Goal: Task Accomplishment & Management: Manage account settings

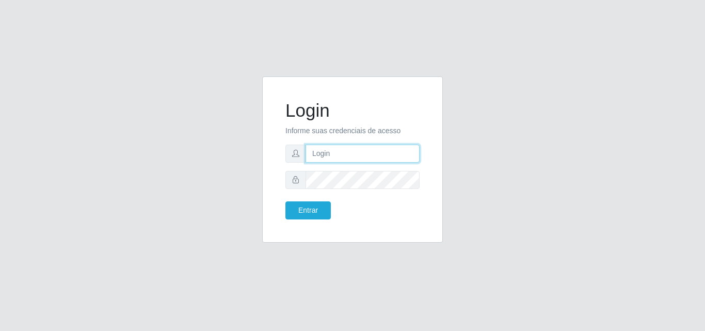
click at [351, 155] on input "text" at bounding box center [362, 153] width 114 height 18
type input "inaciaraquelsa@gmail.com"
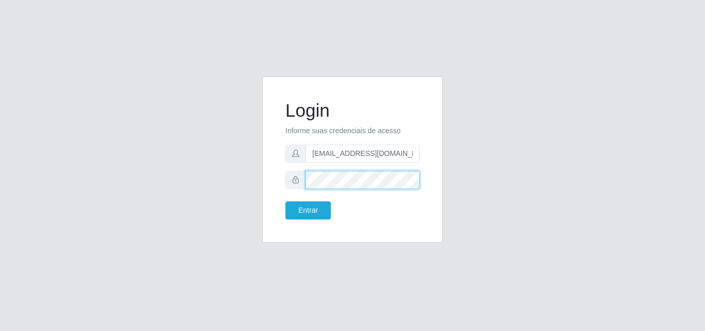
click at [285, 201] on button "Entrar" at bounding box center [307, 210] width 45 height 18
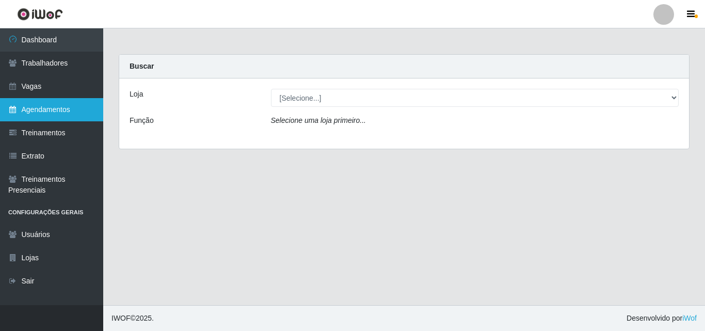
drag, startPoint x: 73, startPoint y: 111, endPoint x: 46, endPoint y: 120, distance: 28.2
click at [73, 111] on link "Agendamentos" at bounding box center [51, 109] width 103 height 23
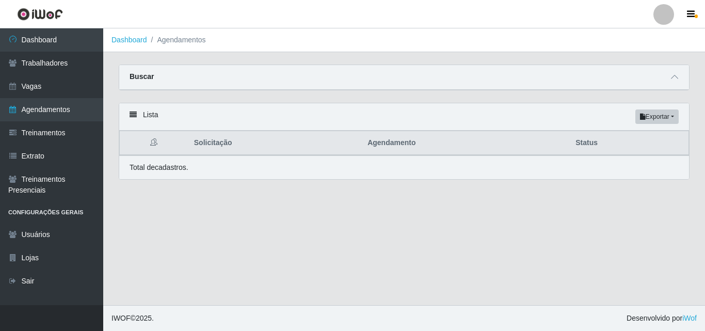
drag, startPoint x: 318, startPoint y: 81, endPoint x: 514, endPoint y: 79, distance: 196.5
click at [325, 81] on div "Buscar" at bounding box center [403, 77] width 569 height 25
drag, startPoint x: 673, startPoint y: 79, endPoint x: 634, endPoint y: 87, distance: 39.4
click at [673, 80] on icon at bounding box center [674, 76] width 7 height 7
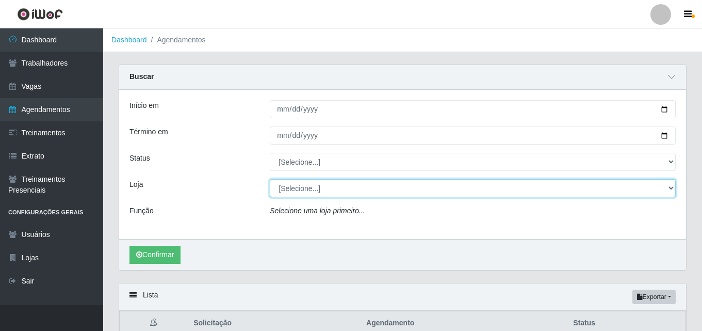
click at [302, 191] on select "[Selecione...] Corte Fácil - Unidade Emaús Corte Fácil - Unidade Planalto" at bounding box center [473, 188] width 406 height 18
click at [336, 182] on select "[Selecione...] Corte Fácil - Unidade Emaús Corte Fácil - Unidade Planalto" at bounding box center [473, 188] width 406 height 18
select select "201"
click at [270, 179] on select "[Selecione...] Corte Fácil - Unidade Emaús Corte Fácil - Unidade Planalto" at bounding box center [473, 188] width 406 height 18
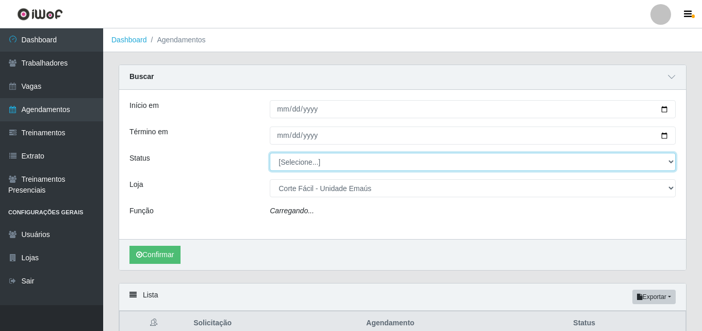
click at [296, 167] on select "[Selecione...] AGENDADO AGUARDANDO LIBERAR EM ANDAMENTO EM REVISÃO FINALIZADO C…" at bounding box center [473, 162] width 406 height 18
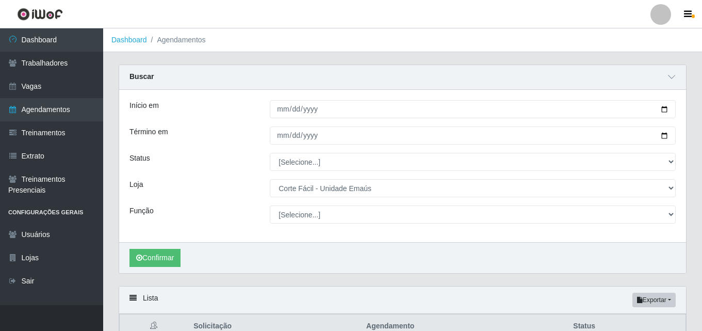
drag, startPoint x: 232, startPoint y: 175, endPoint x: 246, endPoint y: 166, distance: 16.7
click at [232, 175] on div "Início em Término em Status [Selecione...] AGENDADO AGUARDANDO LIBERAR EM ANDAM…" at bounding box center [402, 166] width 567 height 152
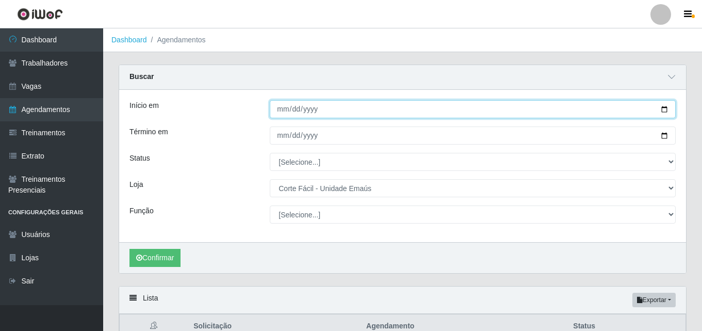
click at [272, 110] on input "Início em" at bounding box center [473, 109] width 406 height 18
type input "[DATE]"
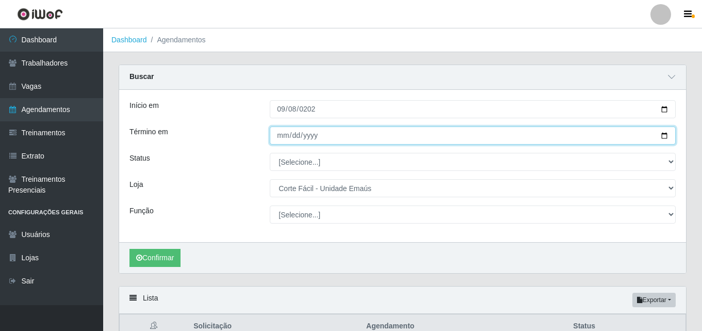
drag, startPoint x: 282, startPoint y: 132, endPoint x: 286, endPoint y: 128, distance: 5.5
click at [283, 131] on input "Término em" at bounding box center [473, 135] width 406 height 18
type input "2025-09-30"
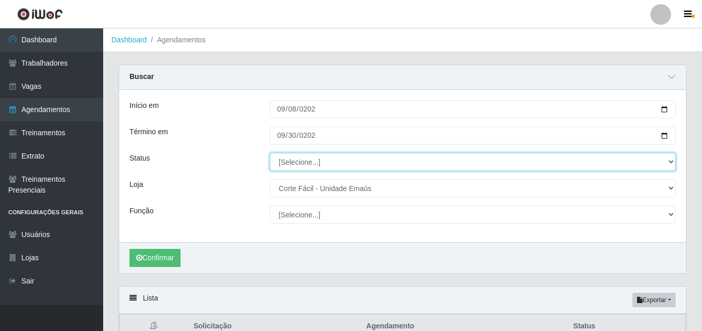
click at [309, 165] on select "[Selecione...] AGENDADO AGUARDANDO LIBERAR EM ANDAMENTO EM REVISÃO FINALIZADO C…" at bounding box center [473, 162] width 406 height 18
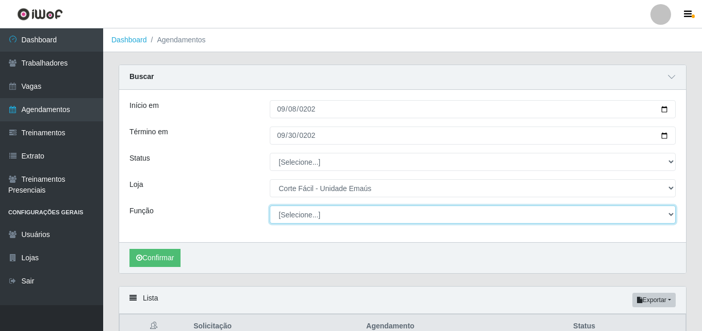
click at [303, 216] on select "[Selecione...] ASG ASG + ASG ++ Auxiliar de Cozinha Auxiliar de Cozinha + Auxil…" at bounding box center [473, 214] width 406 height 18
select select "115"
click at [270, 206] on select "[Selecione...] ASG ASG + ASG ++ Auxiliar de Cozinha Auxiliar de Cozinha + Auxil…" at bounding box center [473, 214] width 406 height 18
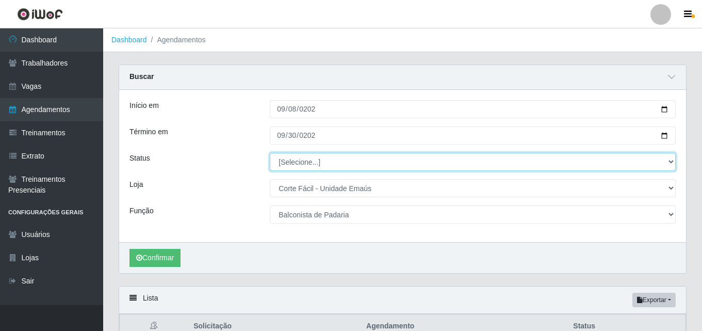
click at [319, 163] on select "[Selecione...] AGENDADO AGUARDANDO LIBERAR EM ANDAMENTO EM REVISÃO FINALIZADO C…" at bounding box center [473, 162] width 406 height 18
select select "AGENDADO"
click at [270, 153] on select "[Selecione...] AGENDADO AGUARDANDO LIBERAR EM ANDAMENTO EM REVISÃO FINALIZADO C…" at bounding box center [473, 162] width 406 height 18
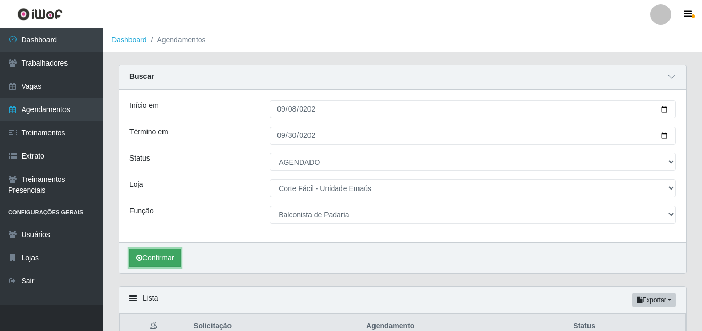
click at [171, 254] on button "Confirmar" at bounding box center [154, 258] width 51 height 18
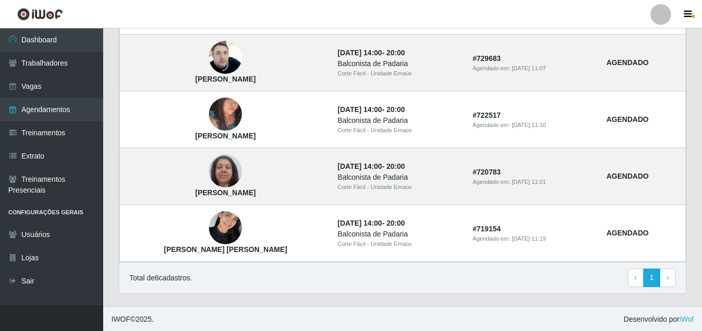
scroll to position [419, 0]
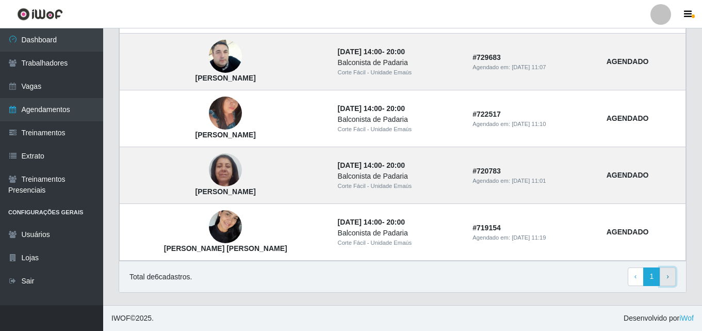
click at [661, 278] on link "› Next" at bounding box center [668, 276] width 16 height 19
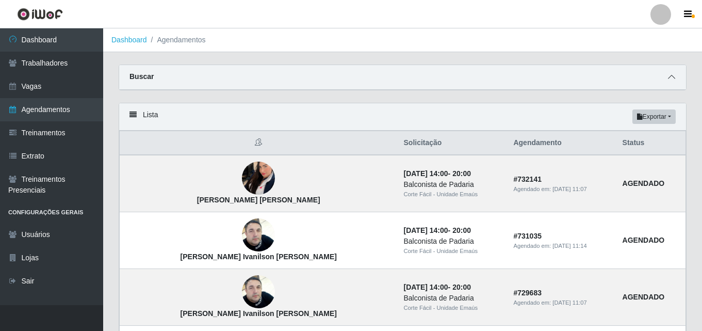
click at [666, 77] on span at bounding box center [671, 77] width 12 height 12
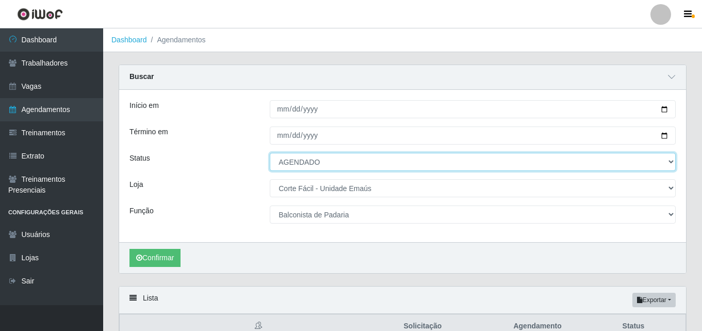
click at [299, 156] on select "[Selecione...] AGENDADO AGUARDANDO LIBERAR EM ANDAMENTO EM REVISÃO FINALIZADO C…" at bounding box center [473, 162] width 406 height 18
select select "FINALIZADO"
click at [270, 153] on select "[Selecione...] AGENDADO AGUARDANDO LIBERAR EM ANDAMENTO EM REVISÃO FINALIZADO C…" at bounding box center [473, 162] width 406 height 18
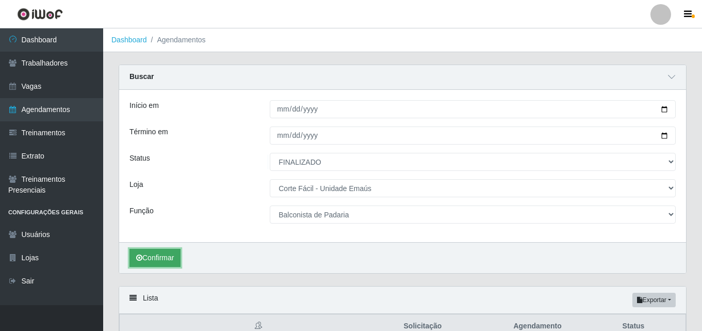
click at [176, 261] on button "Confirmar" at bounding box center [154, 258] width 51 height 18
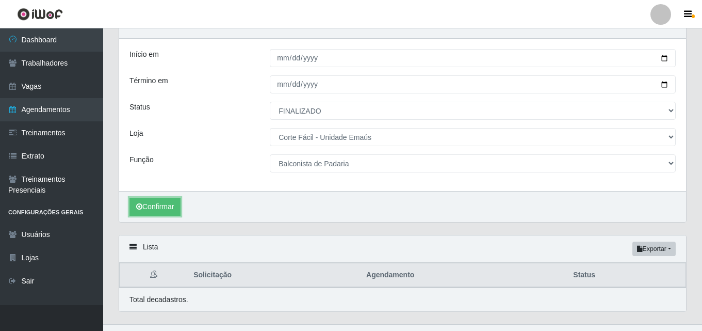
scroll to position [52, 0]
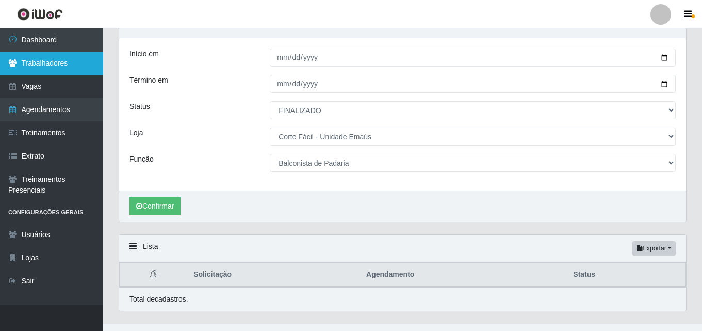
click at [47, 64] on link "Trabalhadores" at bounding box center [51, 63] width 103 height 23
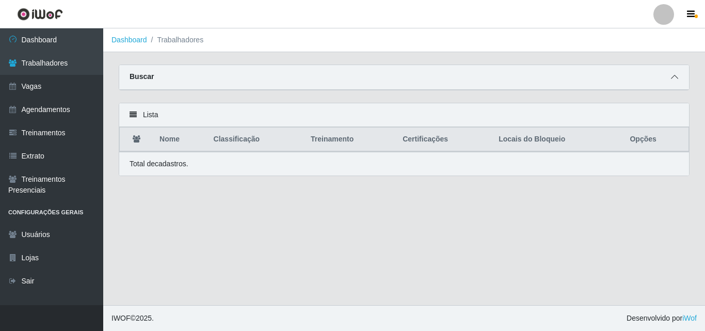
click at [669, 78] on span at bounding box center [674, 77] width 12 height 12
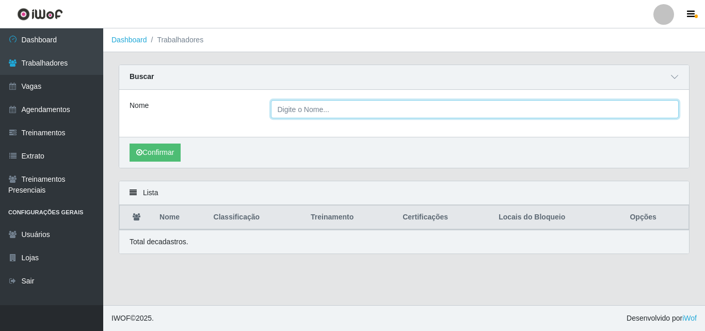
click at [310, 107] on input "Nome" at bounding box center [475, 109] width 408 height 18
type input "[PERSON_NAME]"
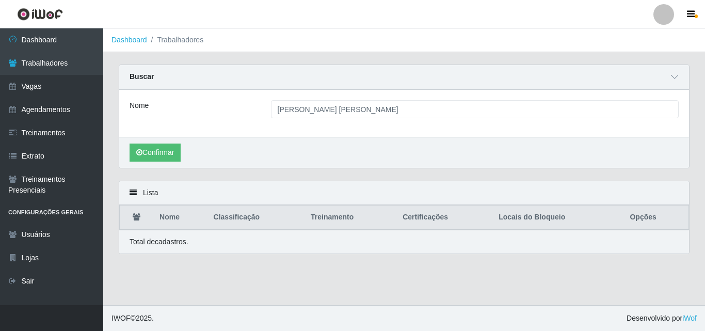
click at [170, 141] on div "Confirmar" at bounding box center [403, 152] width 569 height 31
click at [172, 151] on button "Confirmar" at bounding box center [154, 152] width 51 height 18
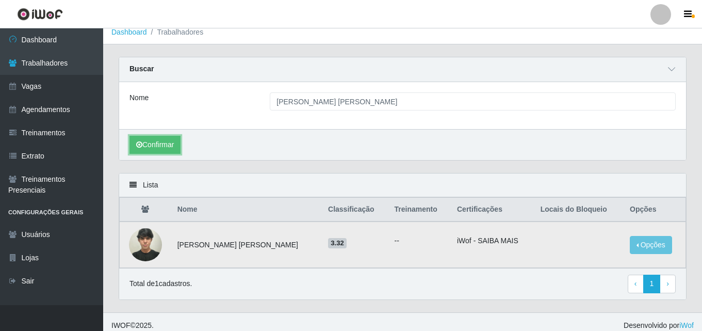
scroll to position [15, 0]
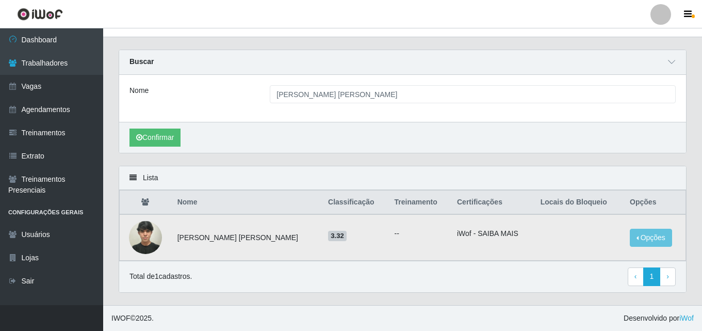
click at [152, 240] on img at bounding box center [145, 237] width 33 height 44
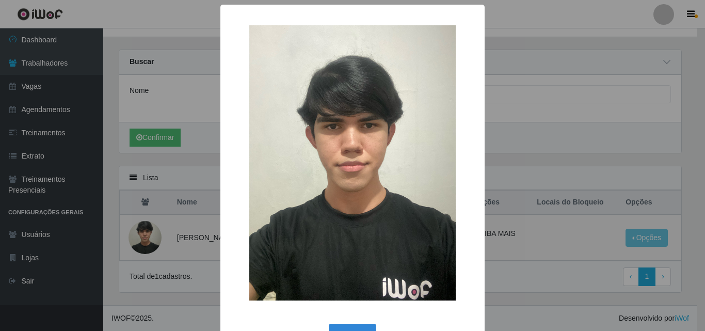
click at [174, 237] on div "× OK Cancel" at bounding box center [352, 165] width 705 height 331
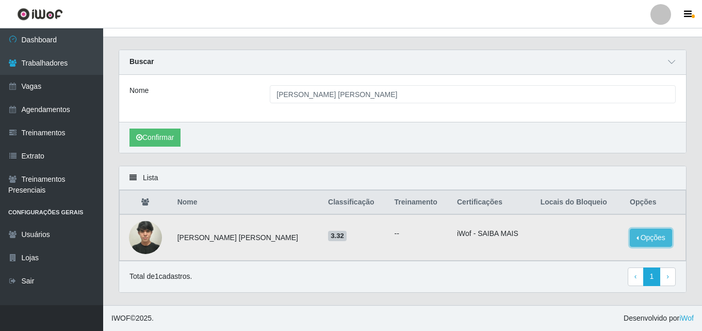
click at [636, 240] on button "Opções" at bounding box center [651, 237] width 42 height 18
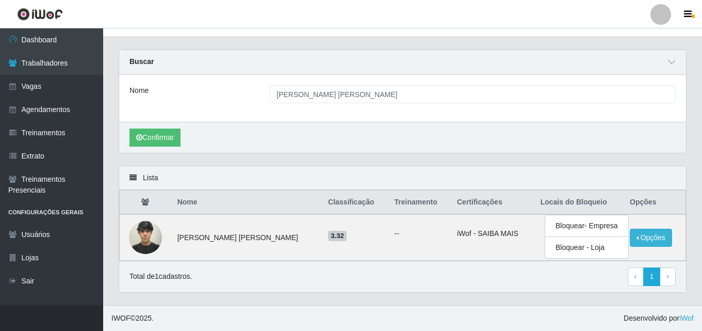
click at [636, 154] on div "Carregando... Buscar Nome alan alexandre de araujo Confirmar" at bounding box center [402, 108] width 583 height 116
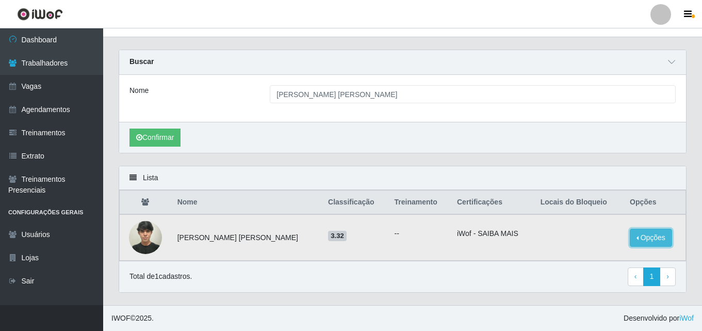
click at [661, 239] on button "Opções" at bounding box center [651, 237] width 42 height 18
click at [664, 238] on button "Opções" at bounding box center [651, 237] width 42 height 18
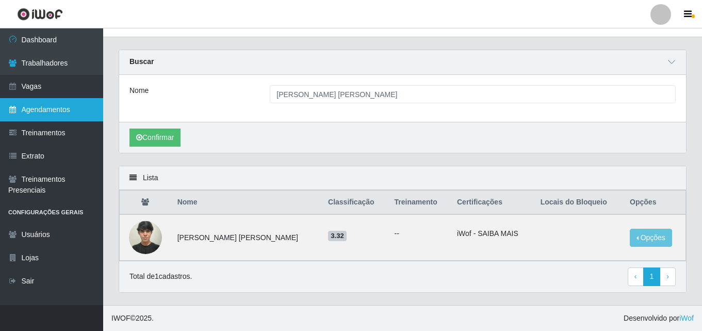
click at [57, 112] on link "Agendamentos" at bounding box center [51, 109] width 103 height 23
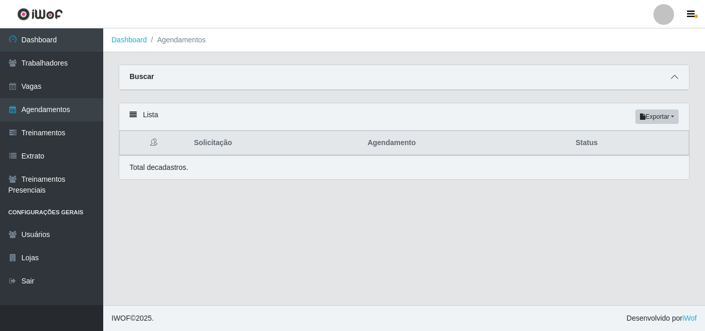
click at [673, 78] on icon at bounding box center [674, 76] width 7 height 7
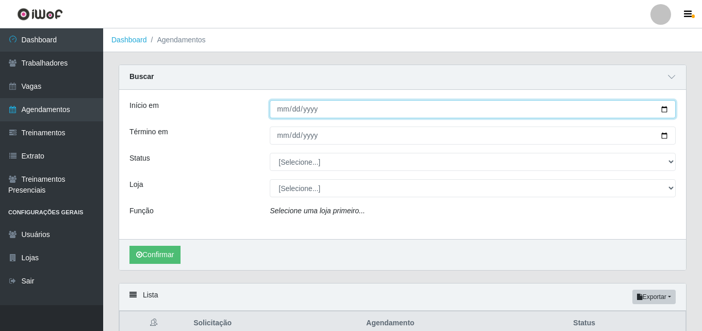
click at [276, 108] on input "Início em" at bounding box center [473, 109] width 406 height 18
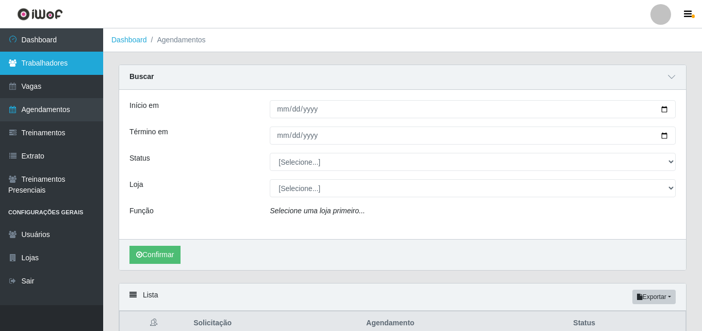
click at [69, 63] on link "Trabalhadores" at bounding box center [51, 63] width 103 height 23
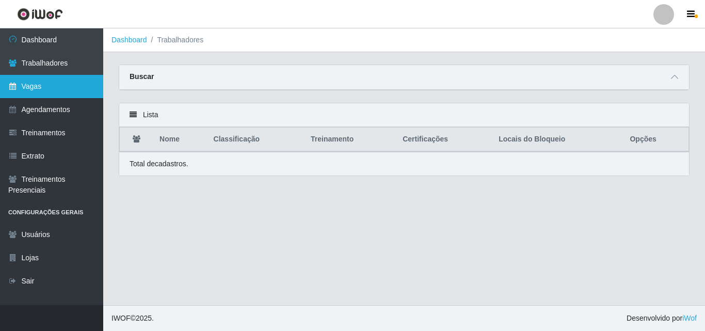
click at [87, 89] on link "Vagas" at bounding box center [51, 86] width 103 height 23
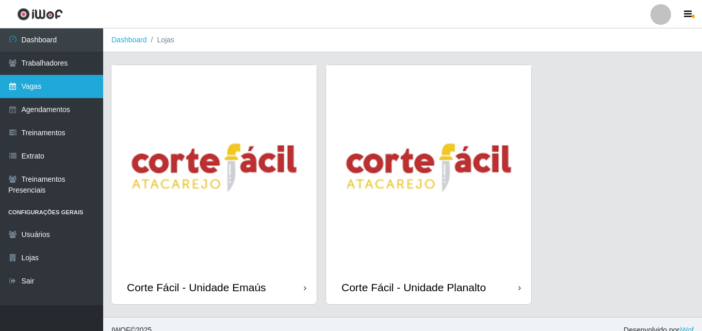
click at [64, 90] on link "Vagas" at bounding box center [51, 86] width 103 height 23
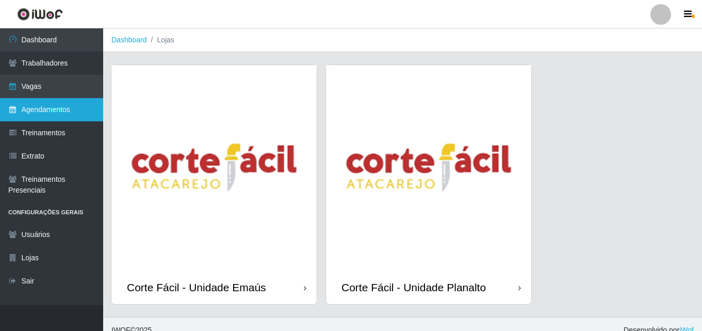
click at [48, 110] on link "Agendamentos" at bounding box center [51, 109] width 103 height 23
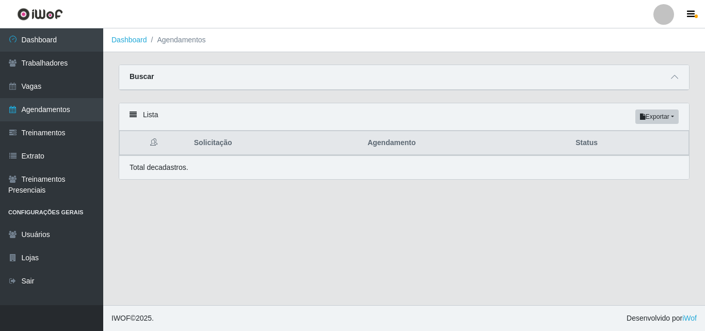
click at [653, 80] on div "Buscar" at bounding box center [403, 77] width 569 height 25
click at [678, 71] on div "Buscar" at bounding box center [403, 77] width 569 height 25
click at [674, 78] on icon at bounding box center [674, 76] width 7 height 7
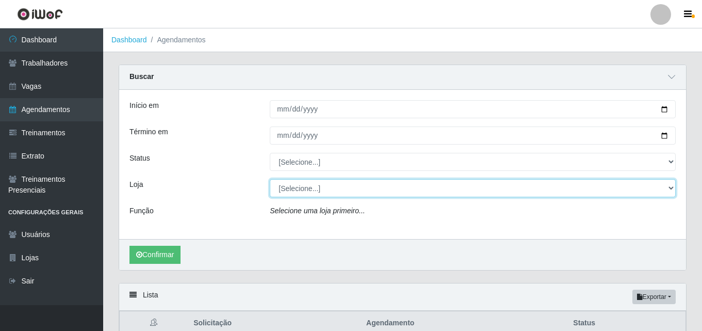
click at [301, 189] on select "[Selecione...] Corte Fácil - Unidade Emaús Corte Fácil - Unidade Planalto" at bounding box center [473, 188] width 406 height 18
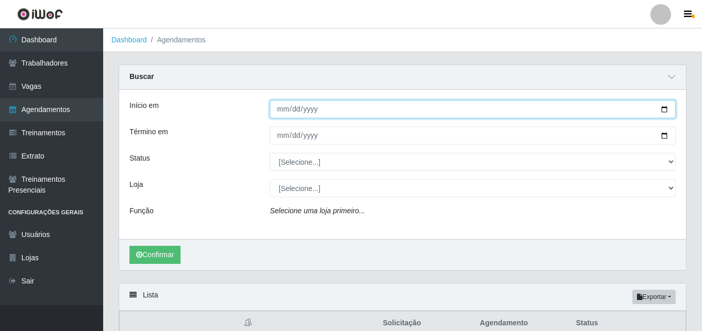
click at [280, 111] on input "Início em" at bounding box center [473, 109] width 406 height 18
type input "[DATE]"
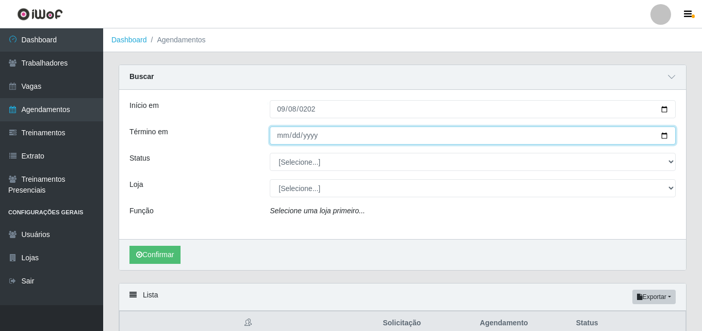
click at [277, 137] on input "Término em" at bounding box center [473, 135] width 406 height 18
type input "[DATE]"
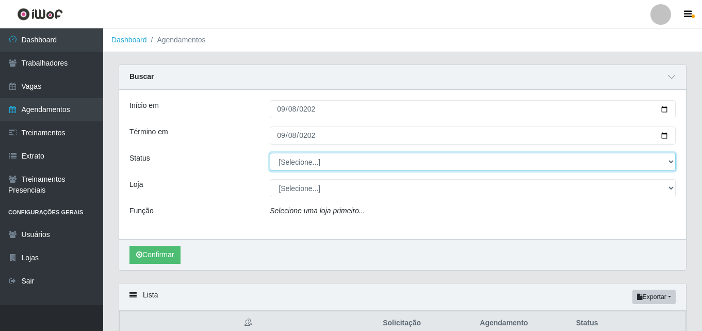
click at [325, 167] on select "[Selecione...] AGENDADO AGUARDANDO LIBERAR EM ANDAMENTO EM REVISÃO FINALIZADO C…" at bounding box center [473, 162] width 406 height 18
click at [326, 167] on select "[Selecione...] AGENDADO AGUARDANDO LIBERAR EM ANDAMENTO EM REVISÃO FINALIZADO C…" at bounding box center [473, 162] width 406 height 18
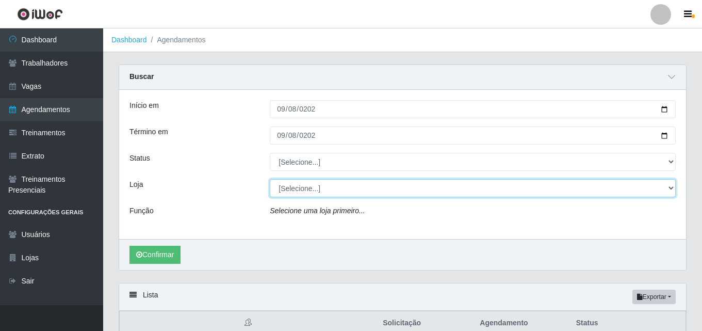
click at [317, 185] on select "[Selecione...] Corte Fácil - Unidade Emaús Corte Fácil - Unidade Planalto" at bounding box center [473, 188] width 406 height 18
select select "201"
click at [270, 179] on select "[Selecione...] Corte Fácil - Unidade Emaús Corte Fácil - Unidade Planalto" at bounding box center [473, 188] width 406 height 18
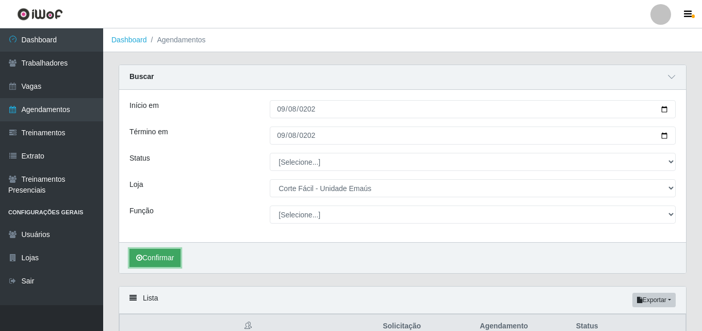
click at [161, 260] on button "Confirmar" at bounding box center [154, 258] width 51 height 18
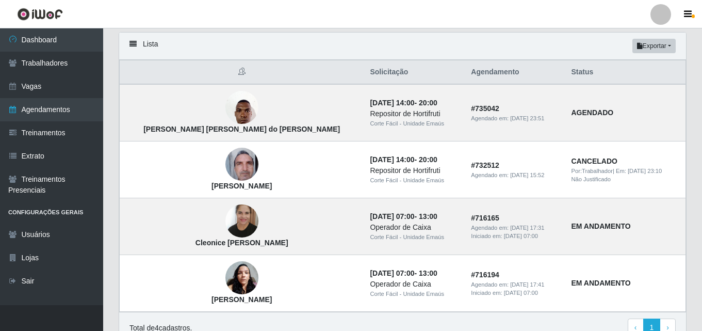
scroll to position [305, 0]
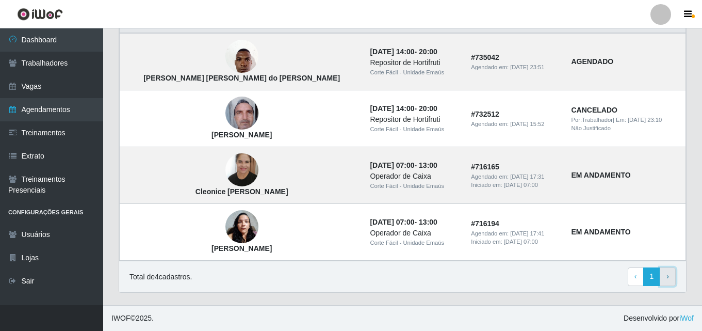
click at [671, 276] on link "› Next" at bounding box center [668, 276] width 16 height 19
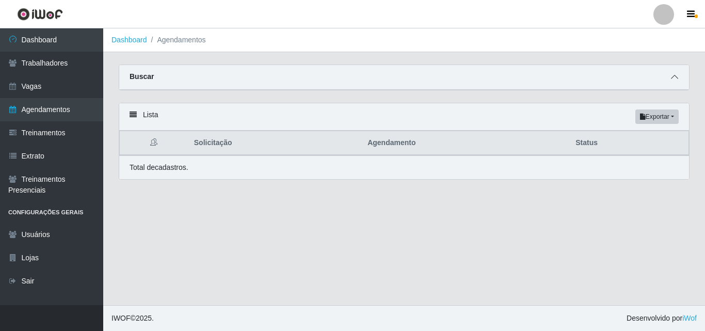
click at [674, 77] on icon at bounding box center [674, 76] width 7 height 7
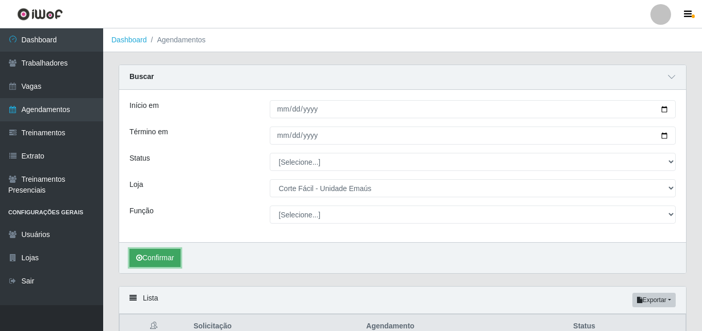
click at [155, 255] on button "Confirmar" at bounding box center [154, 258] width 51 height 18
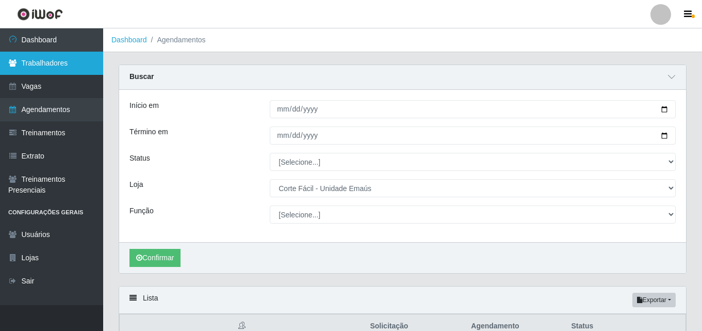
click at [44, 60] on link "Trabalhadores" at bounding box center [51, 63] width 103 height 23
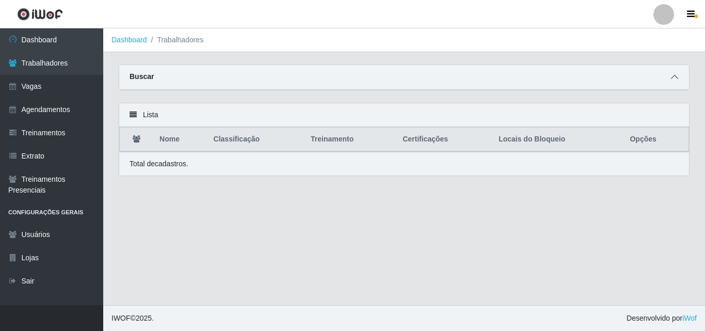
click at [673, 75] on icon at bounding box center [674, 76] width 7 height 7
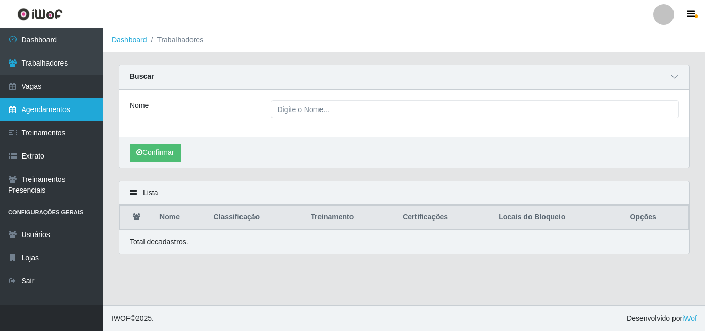
click at [48, 110] on link "Agendamentos" at bounding box center [51, 109] width 103 height 23
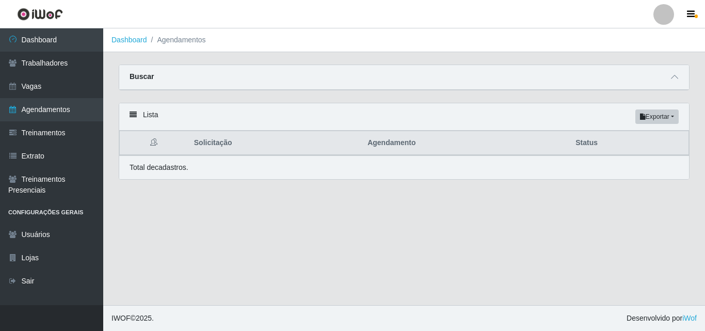
drag, startPoint x: 255, startPoint y: 76, endPoint x: 466, endPoint y: 71, distance: 211.0
click at [282, 77] on div "Buscar" at bounding box center [403, 77] width 569 height 25
click at [671, 77] on icon at bounding box center [674, 76] width 7 height 7
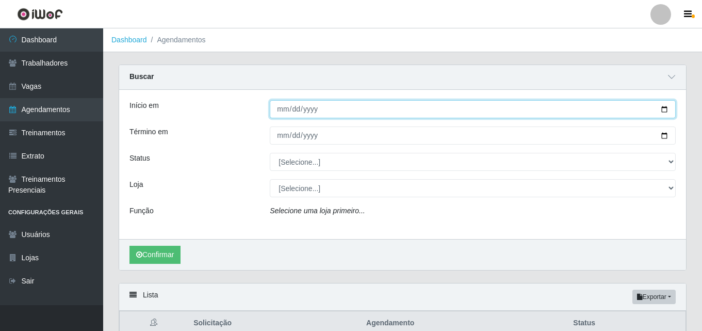
click at [276, 107] on input "Início em" at bounding box center [473, 109] width 406 height 18
type input "[DATE]"
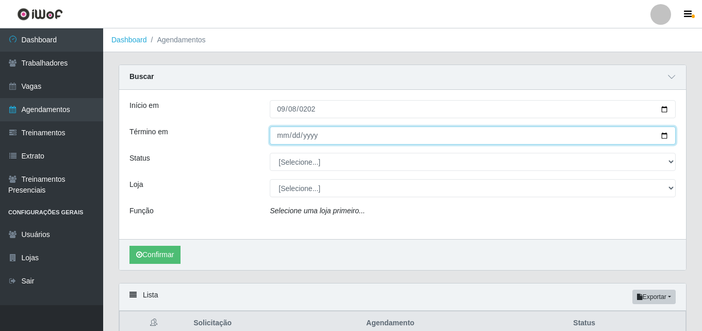
drag, startPoint x: 282, startPoint y: 129, endPoint x: 281, endPoint y: 135, distance: 5.9
click at [281, 134] on input "Término em" at bounding box center [473, 135] width 406 height 18
click at [280, 135] on input "Término em" at bounding box center [473, 135] width 406 height 18
type input "[DATE]"
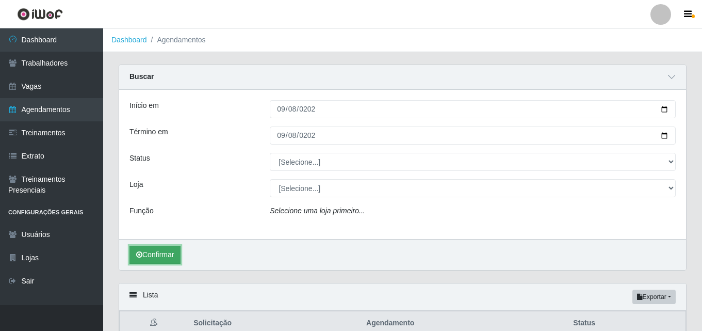
click at [156, 255] on button "Confirmar" at bounding box center [154, 255] width 51 height 18
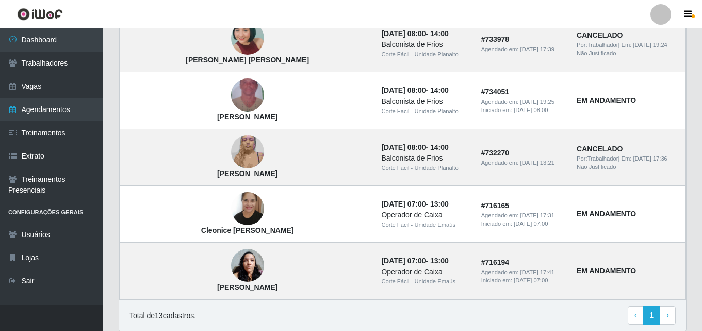
scroll to position [813, 0]
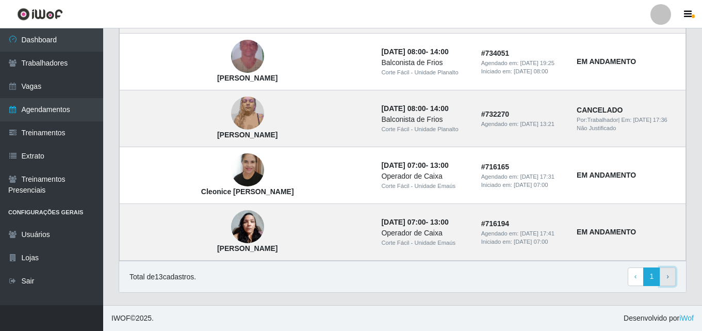
click at [674, 271] on link "› Next" at bounding box center [668, 276] width 16 height 19
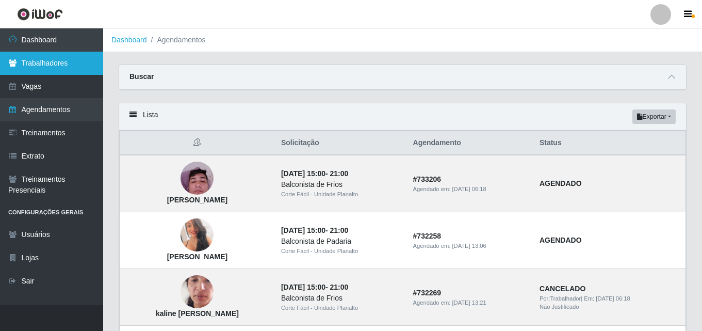
click at [41, 67] on link "Trabalhadores" at bounding box center [51, 63] width 103 height 23
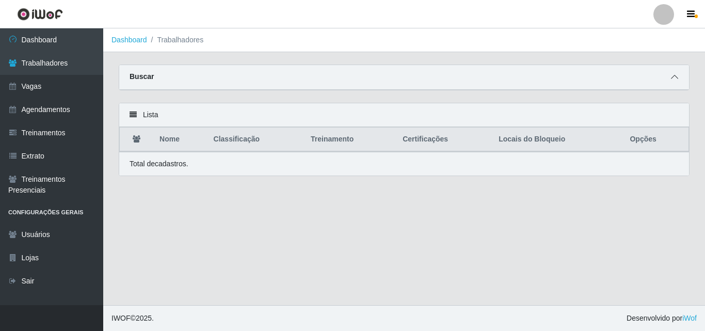
click at [672, 75] on icon at bounding box center [674, 76] width 7 height 7
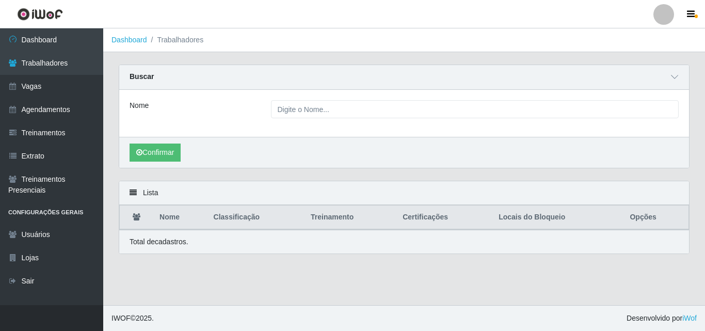
drag, startPoint x: 434, startPoint y: 119, endPoint x: 428, endPoint y: 115, distance: 7.7
click at [434, 119] on div "Nome" at bounding box center [403, 113] width 569 height 47
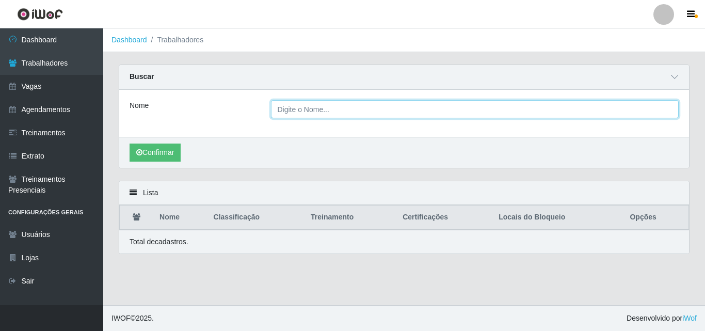
click at [395, 104] on input "Nome" at bounding box center [475, 109] width 408 height 18
type input "[PERSON_NAME]"
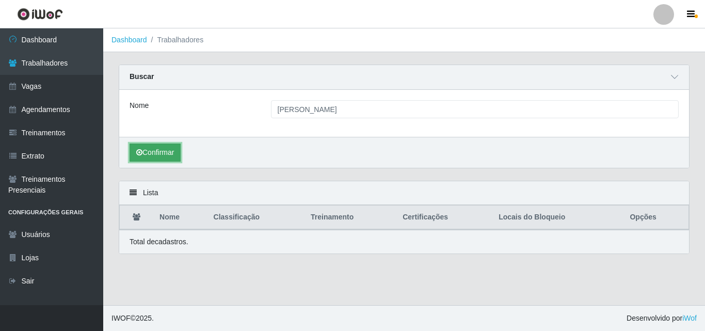
click at [162, 151] on button "Confirmar" at bounding box center [154, 152] width 51 height 18
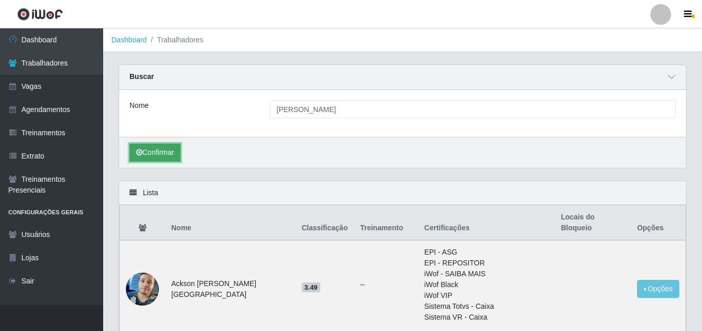
click at [157, 151] on button "Confirmar" at bounding box center [154, 152] width 51 height 18
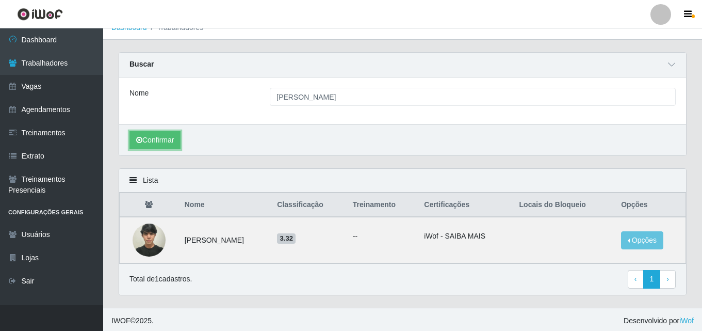
scroll to position [15, 0]
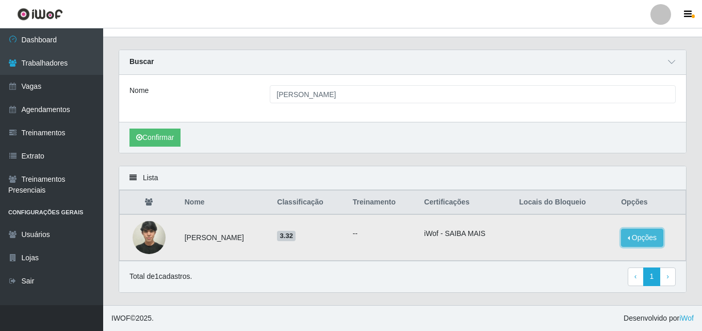
click at [653, 234] on button "Opções" at bounding box center [642, 237] width 42 height 18
click at [651, 237] on button "Opções" at bounding box center [642, 237] width 42 height 18
click at [653, 237] on button "Opções" at bounding box center [642, 237] width 42 height 18
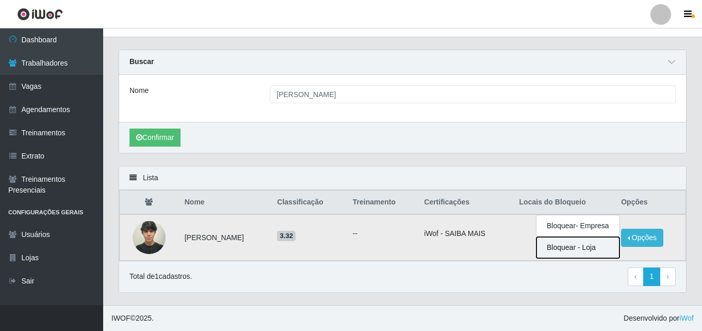
click at [558, 250] on button "Bloquear - Loja" at bounding box center [577, 247] width 83 height 21
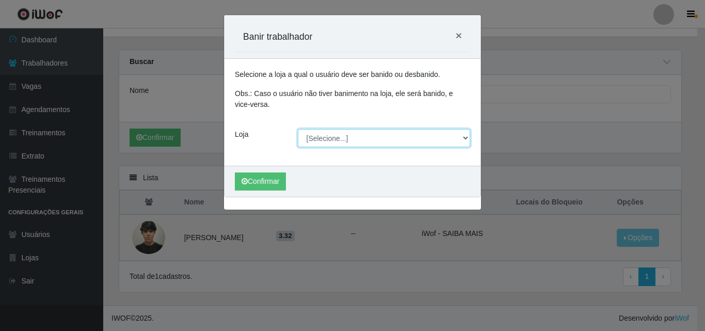
click at [333, 137] on select "[Selecione...] Corte Fácil - Unidade Emaús Corte Fácil - Unidade Planalto" at bounding box center [384, 138] width 173 height 18
select select "201"
click at [298, 129] on select "[Selecione...] Corte Fácil - Unidade Emaús Corte Fácil - Unidade Planalto" at bounding box center [384, 138] width 173 height 18
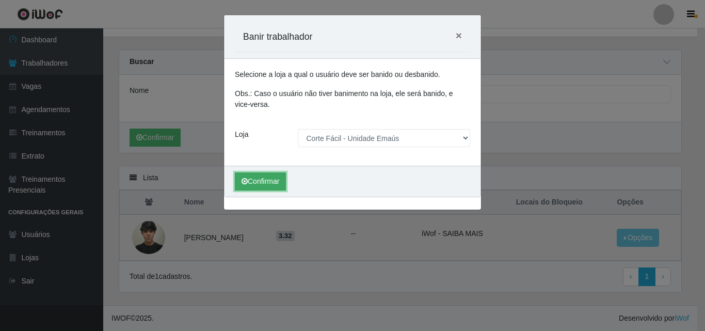
click at [269, 180] on button "Confirmar" at bounding box center [260, 181] width 51 height 18
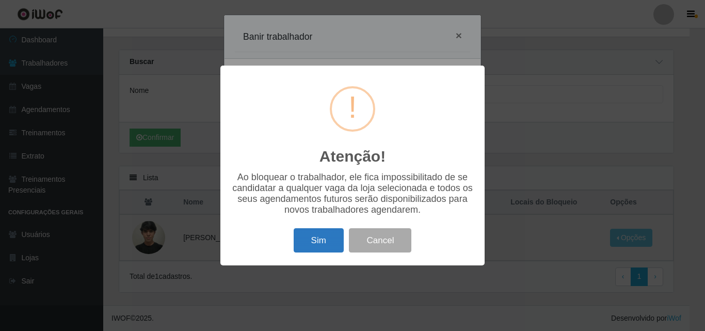
click at [318, 236] on button "Sim" at bounding box center [318, 240] width 50 height 24
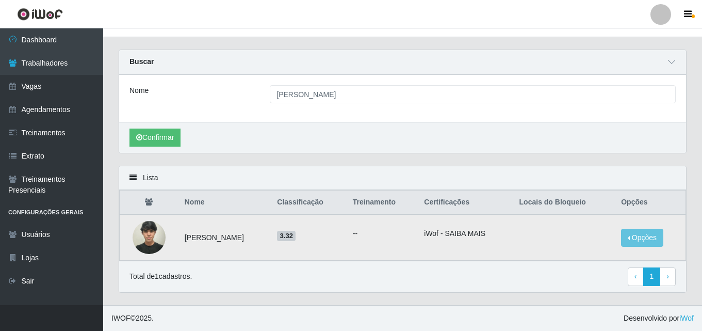
scroll to position [0, 0]
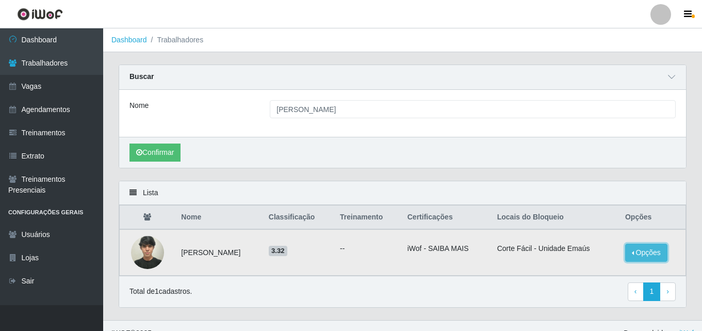
click at [648, 252] on button "Opções" at bounding box center [646, 252] width 42 height 18
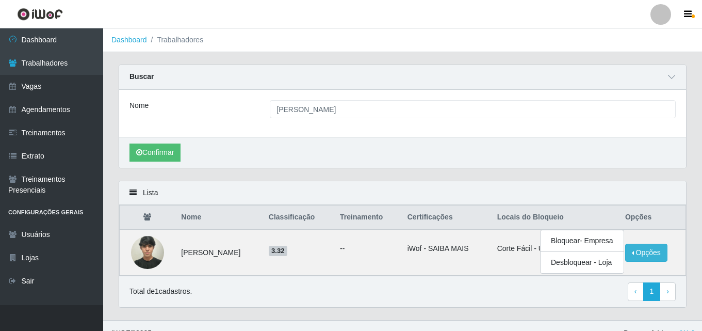
click at [622, 167] on div "Confirmar" at bounding box center [402, 152] width 567 height 31
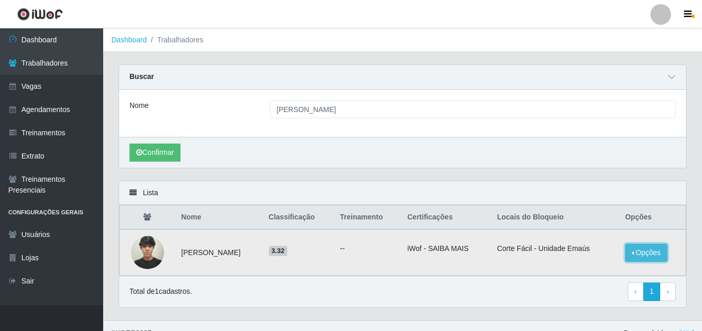
click at [653, 249] on button "Opções" at bounding box center [646, 252] width 42 height 18
click at [652, 249] on button "Opções" at bounding box center [646, 252] width 42 height 18
